Goal: Check status: Check status

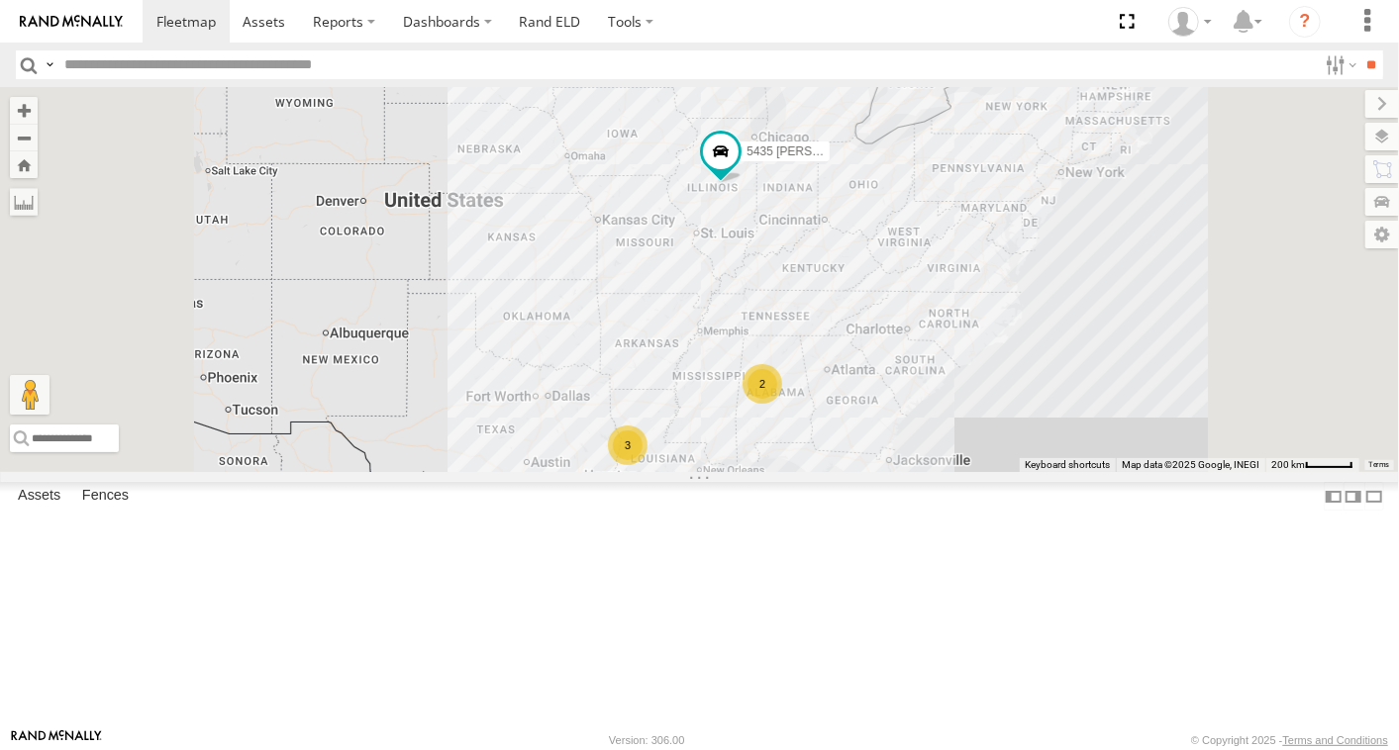
click at [0, 0] on link at bounding box center [0, 0] width 0 height 0
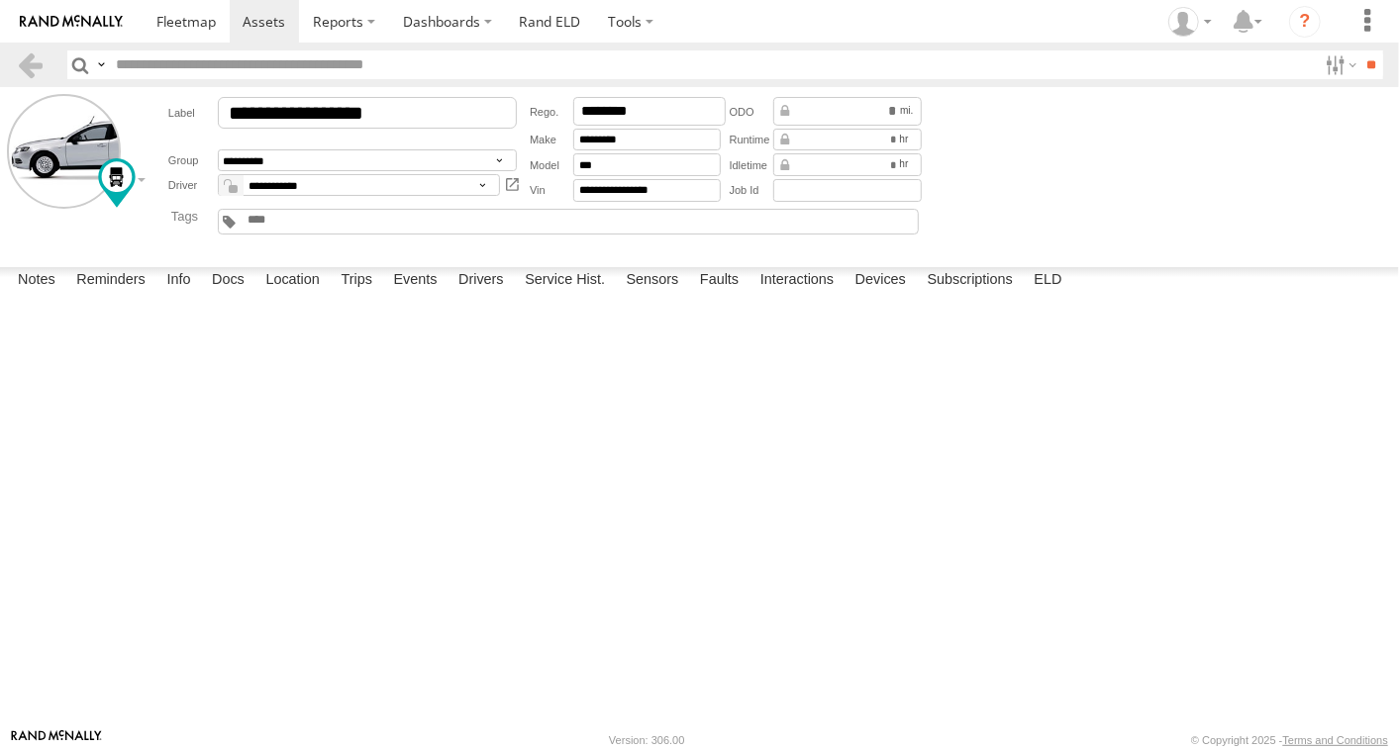
click at [0, 0] on label at bounding box center [0, 0] width 0 height 0
click at [0, 0] on button "Proceed" at bounding box center [0, 0] width 0 height 0
click at [0, 0] on label at bounding box center [0, 0] width 0 height 0
click at [0, 0] on button "Proceed" at bounding box center [0, 0] width 0 height 0
click at [209, 24] on span at bounding box center [185, 21] width 59 height 19
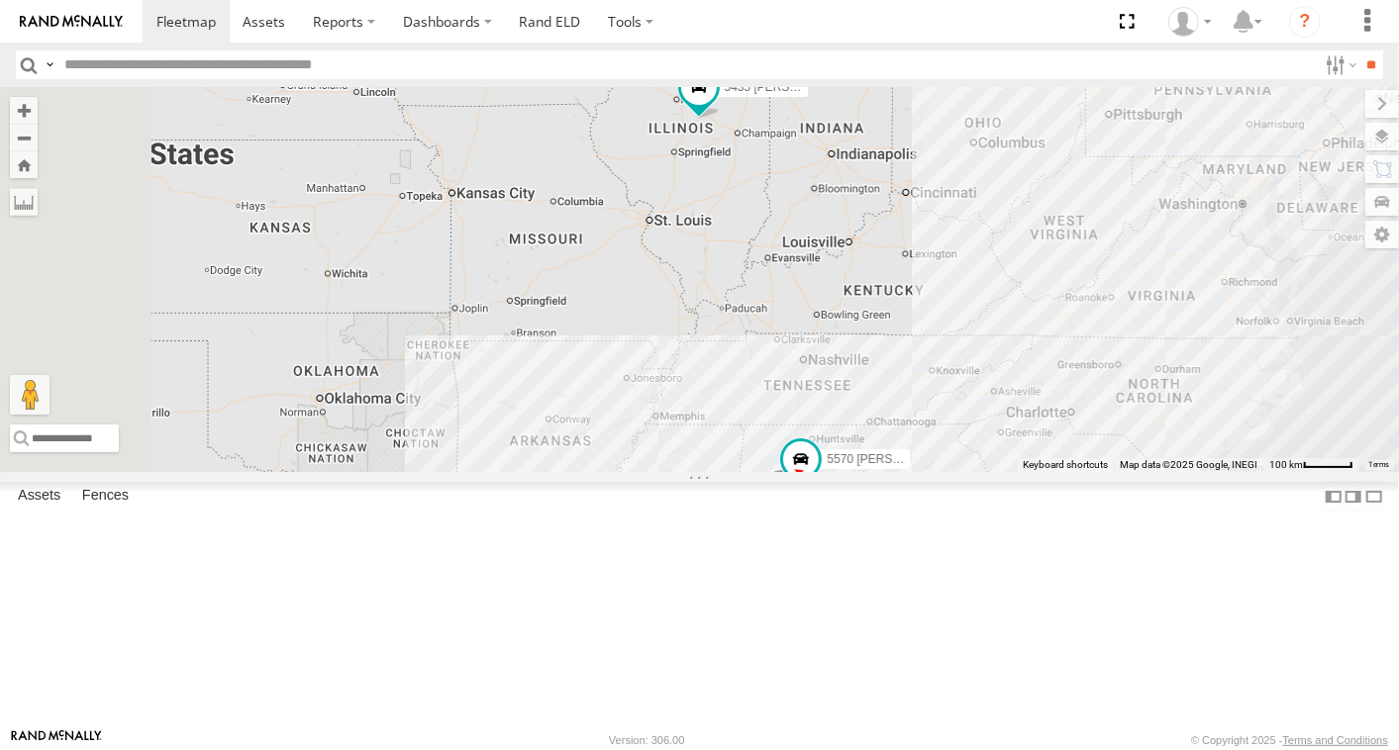
drag, startPoint x: 1080, startPoint y: 240, endPoint x: 1033, endPoint y: 350, distance: 120.2
click at [1033, 350] on div "5435 [PERSON_NAME] 5565 Phylon [PERSON_NAME] 2 5570 [PERSON_NAME] 4759 [PERSON_…" at bounding box center [699, 279] width 1399 height 385
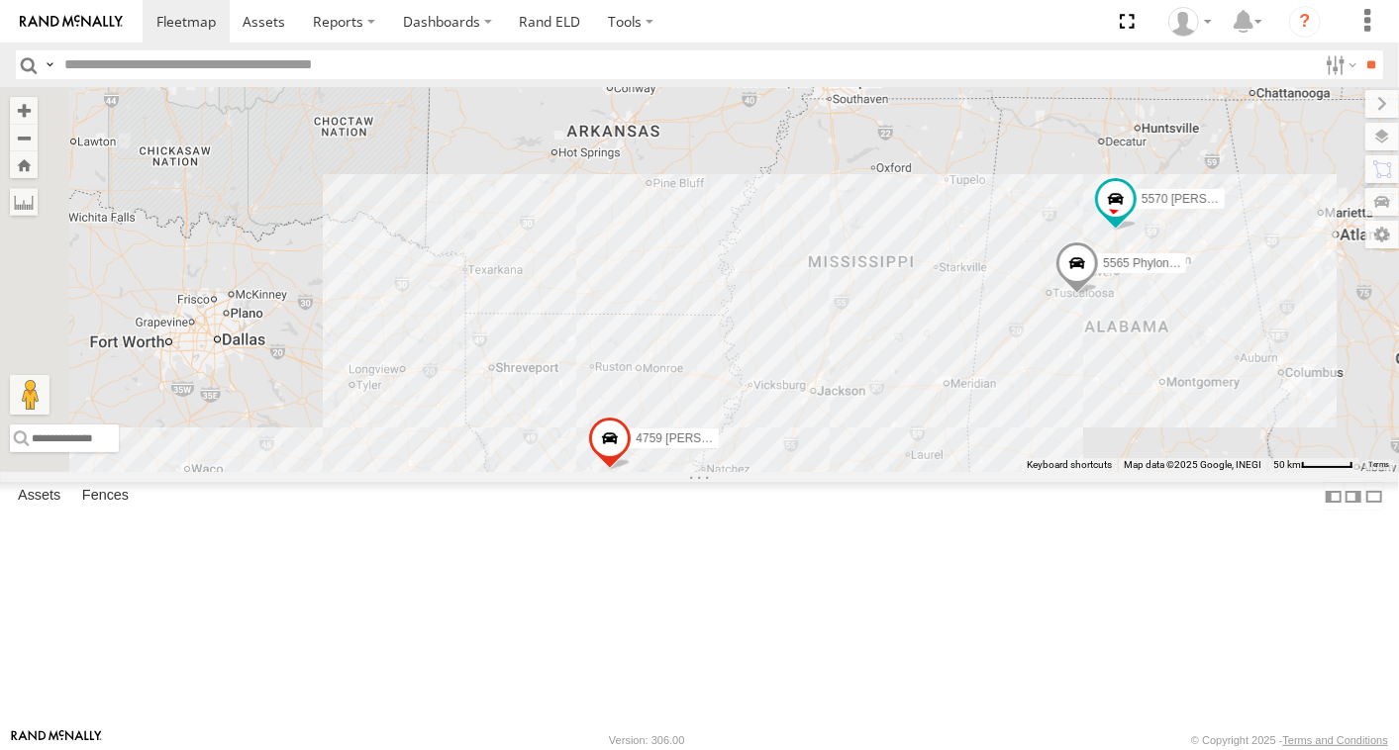
drag, startPoint x: 1063, startPoint y: 477, endPoint x: 1403, endPoint y: 73, distance: 527.6
click at [1398, 73] on html at bounding box center [699, 375] width 1399 height 750
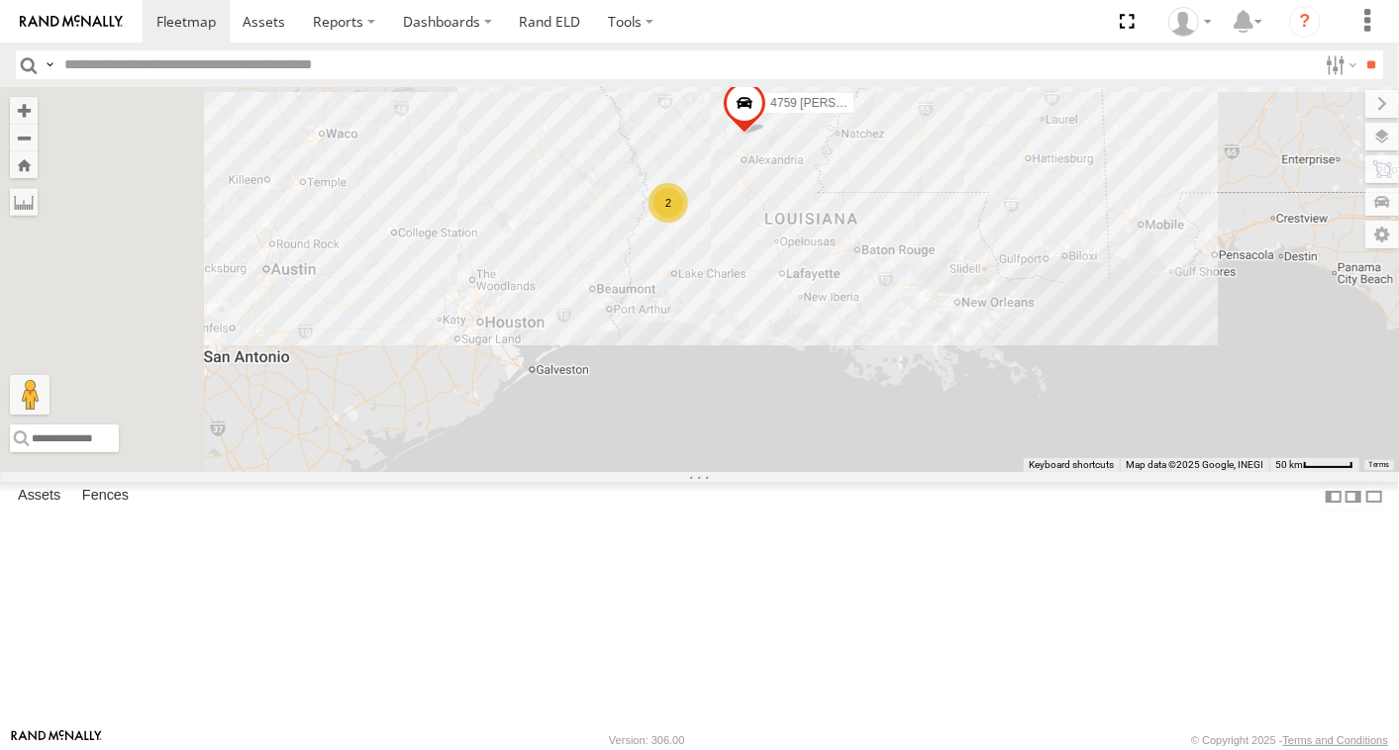
drag, startPoint x: 752, startPoint y: 537, endPoint x: 873, endPoint y: 339, distance: 231.9
click at [889, 197] on div "5435 [PERSON_NAME] 5565 Phylon [PERSON_NAME] 5570 [PERSON_NAME] 4759 [GEOGRAPHI…" at bounding box center [699, 279] width 1399 height 385
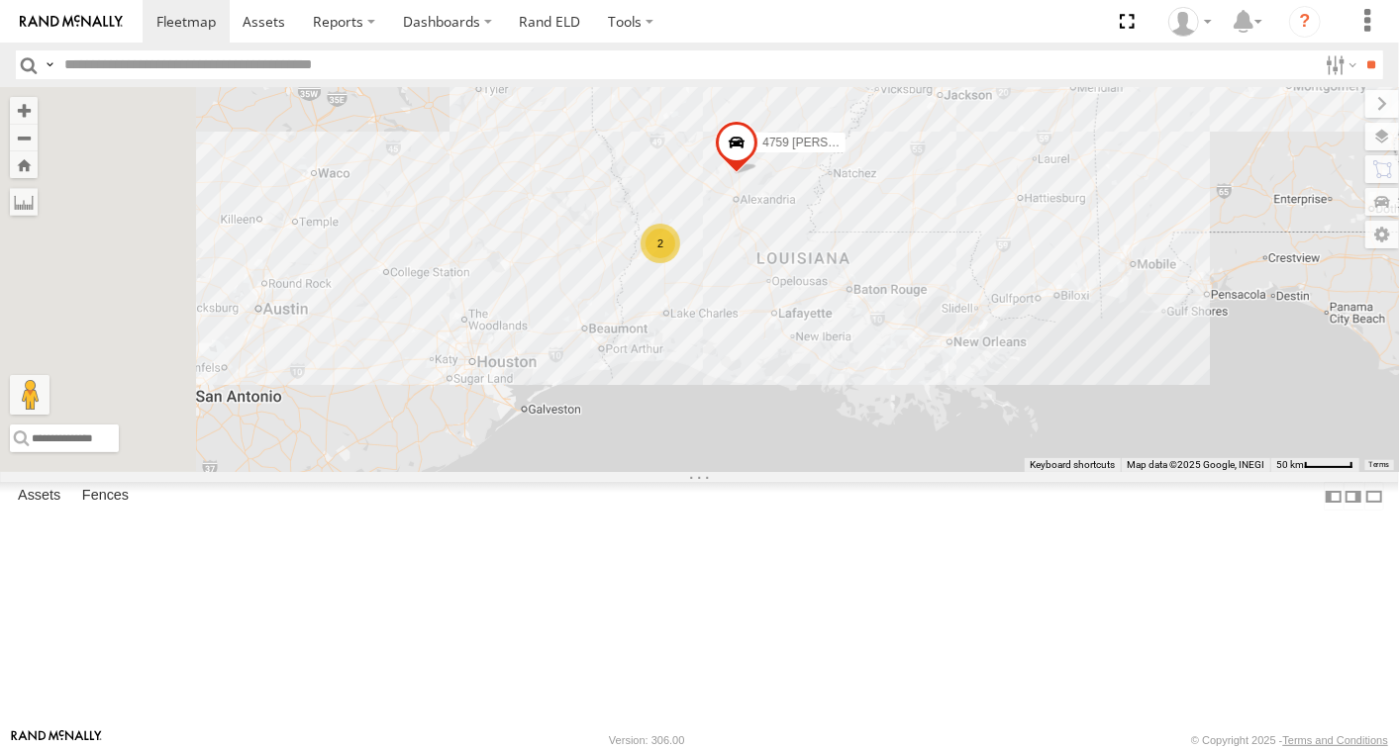
click at [680, 263] on div "2" at bounding box center [660, 244] width 40 height 40
